Goal: Information Seeking & Learning: Learn about a topic

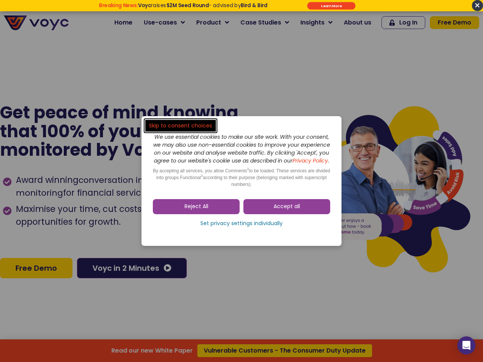
click at [287, 210] on span "Accept all" at bounding box center [286, 207] width 26 height 8
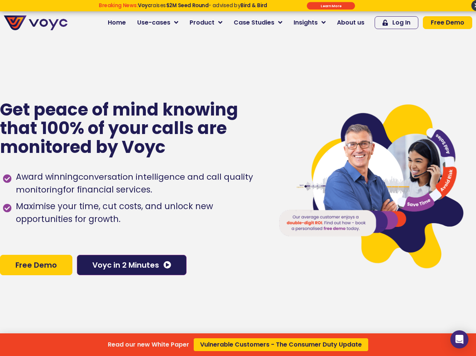
click at [196, 210] on div "Read our new White Paper Vulnerable Customers - The Consumer Duty Update" at bounding box center [238, 178] width 476 height 356
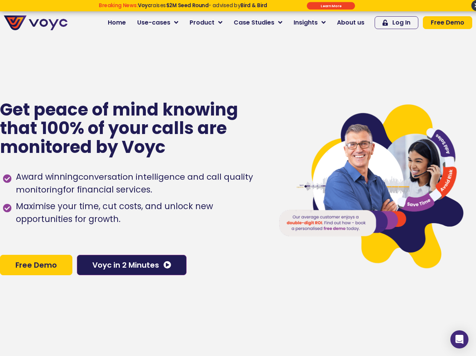
click at [241, 226] on span "Maximise your time, cut costs, and unlock new opportunities for growth." at bounding box center [139, 213] width 250 height 26
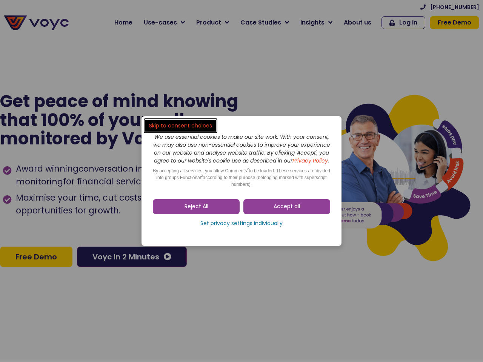
click at [287, 210] on span "Accept all" at bounding box center [286, 207] width 26 height 8
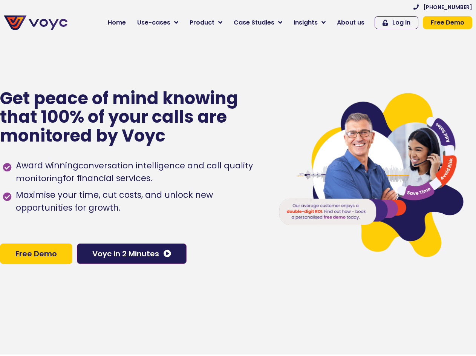
click at [241, 227] on div "Award winning conversation intelligence and call quality monitoring for financi…" at bounding box center [133, 193] width 261 height 77
